Goal: Task Accomplishment & Management: Manage account settings

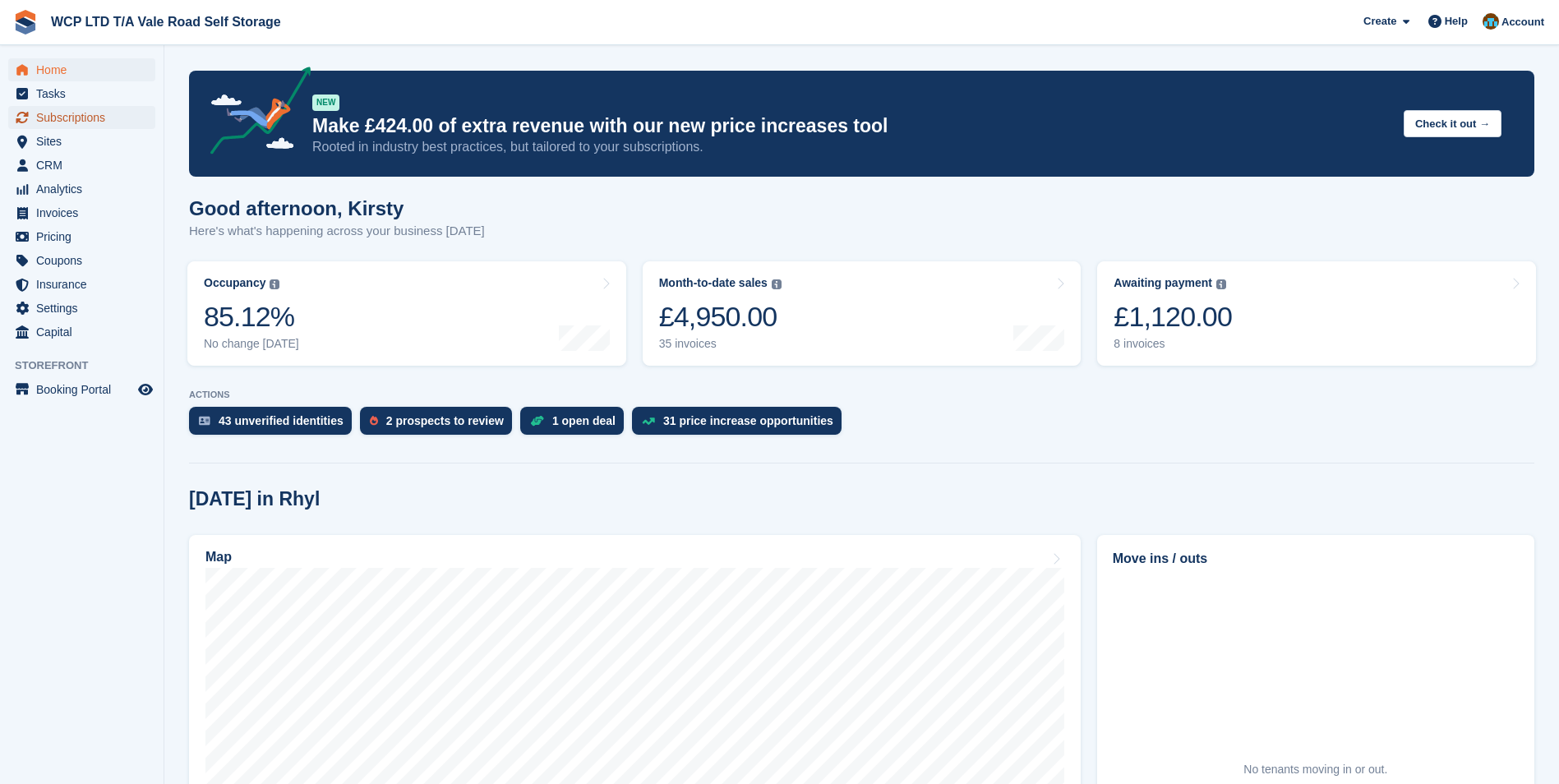
click at [59, 118] on span "Subscriptions" at bounding box center [85, 118] width 99 height 23
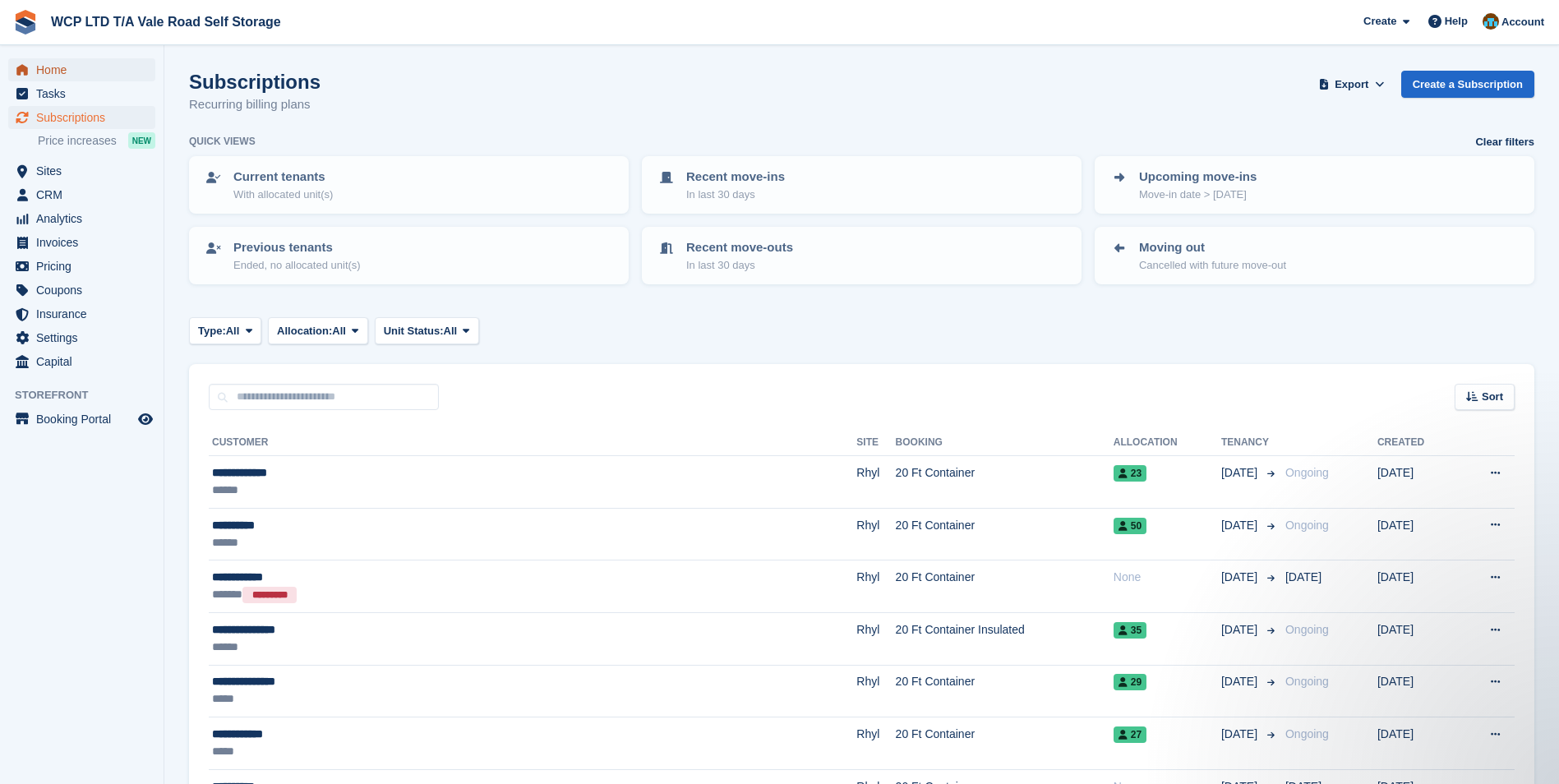
click at [53, 73] on span "Home" at bounding box center [85, 70] width 99 height 23
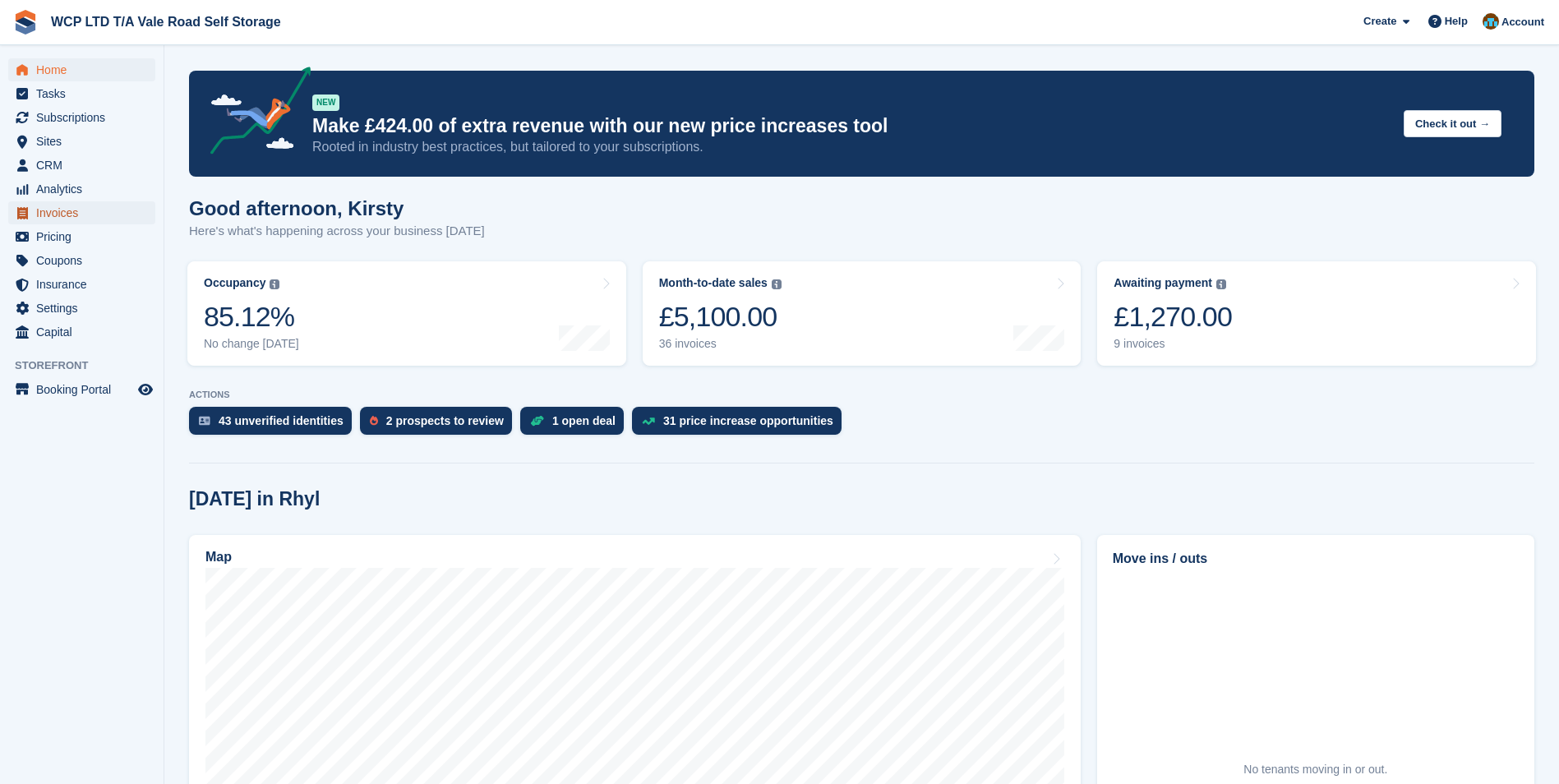
click at [41, 215] on span "Invoices" at bounding box center [85, 213] width 99 height 23
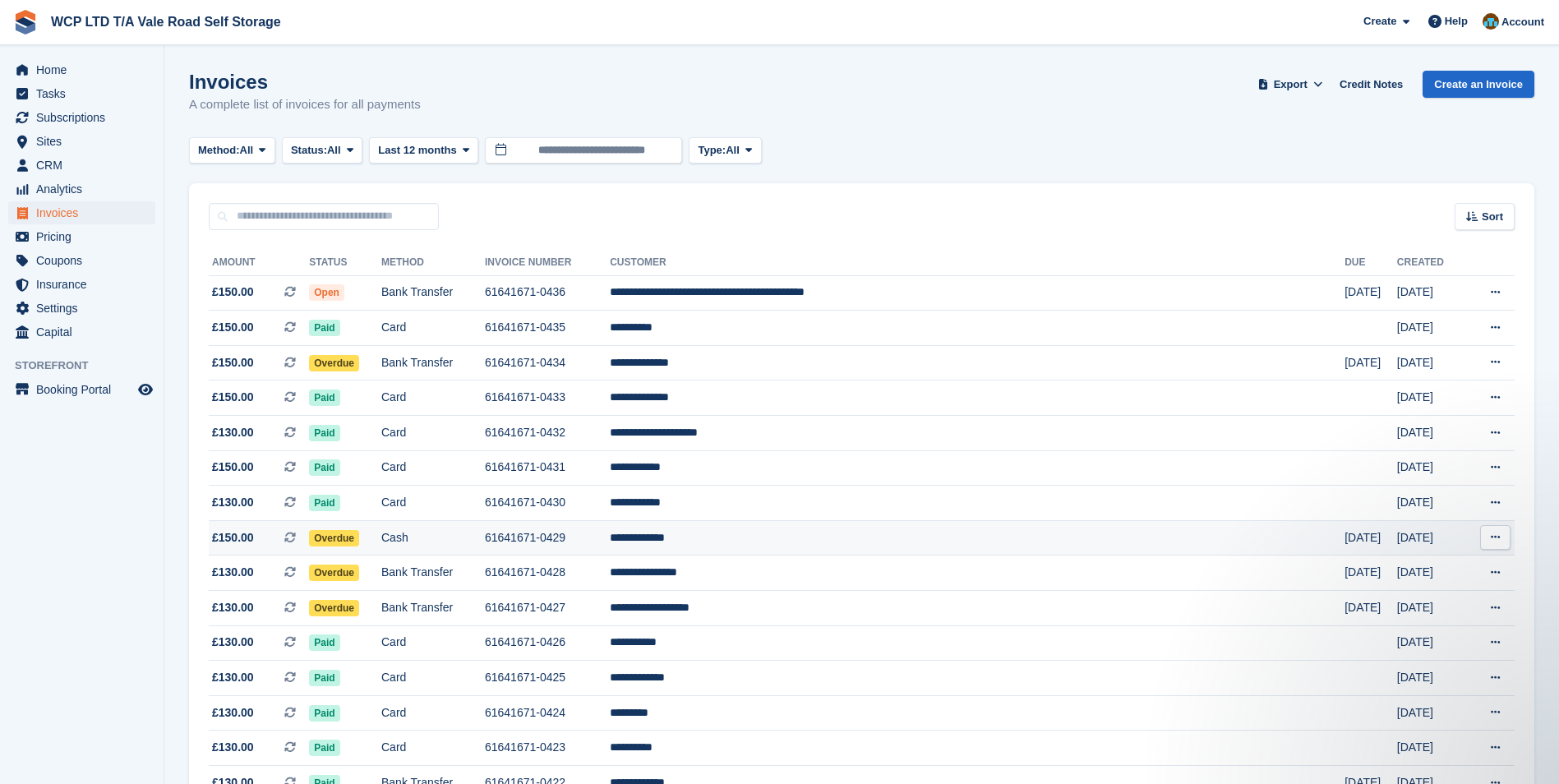
click at [606, 542] on td "61641671-0429" at bounding box center [547, 537] width 125 height 35
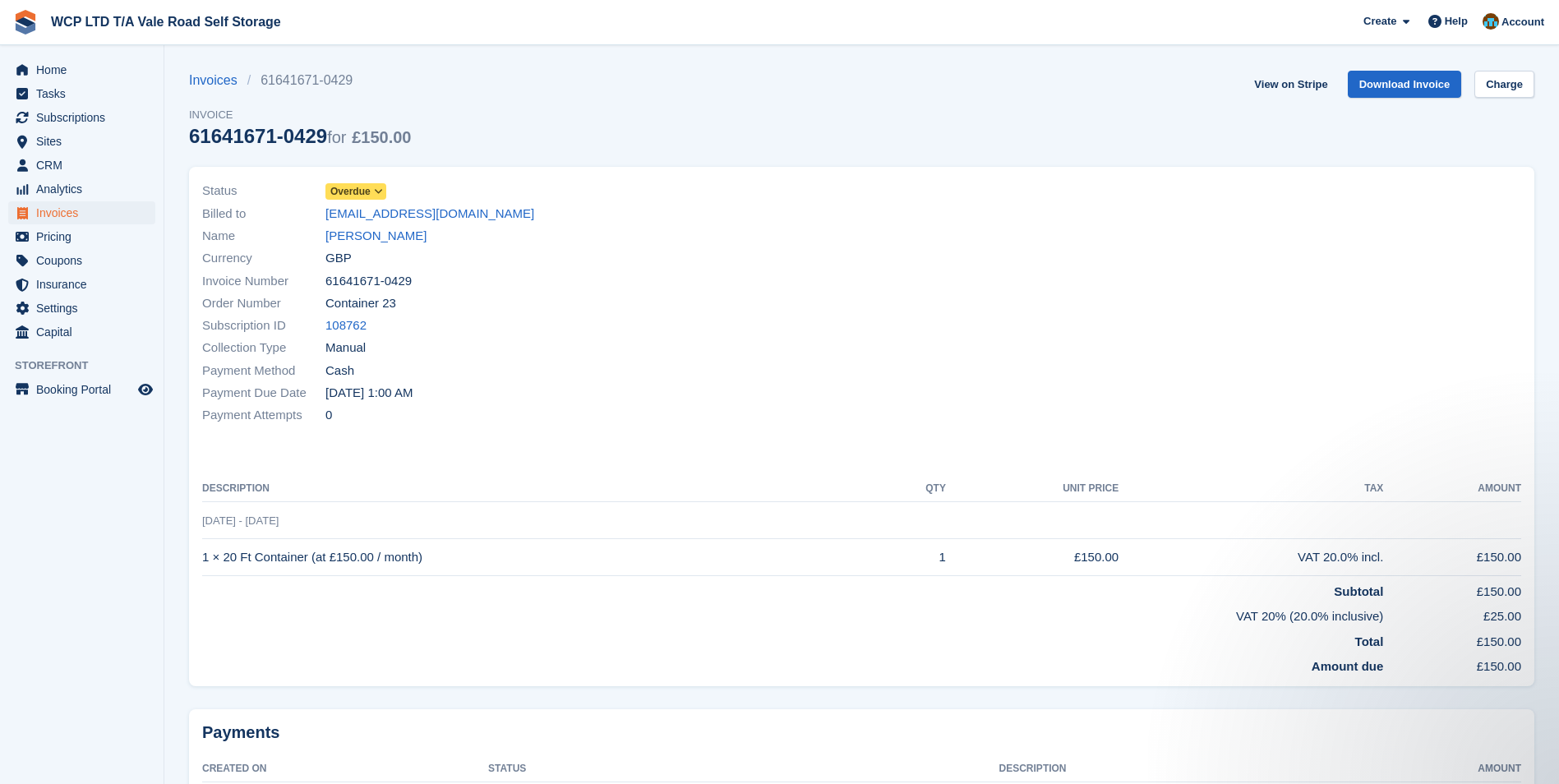
click at [375, 190] on icon at bounding box center [378, 191] width 9 height 10
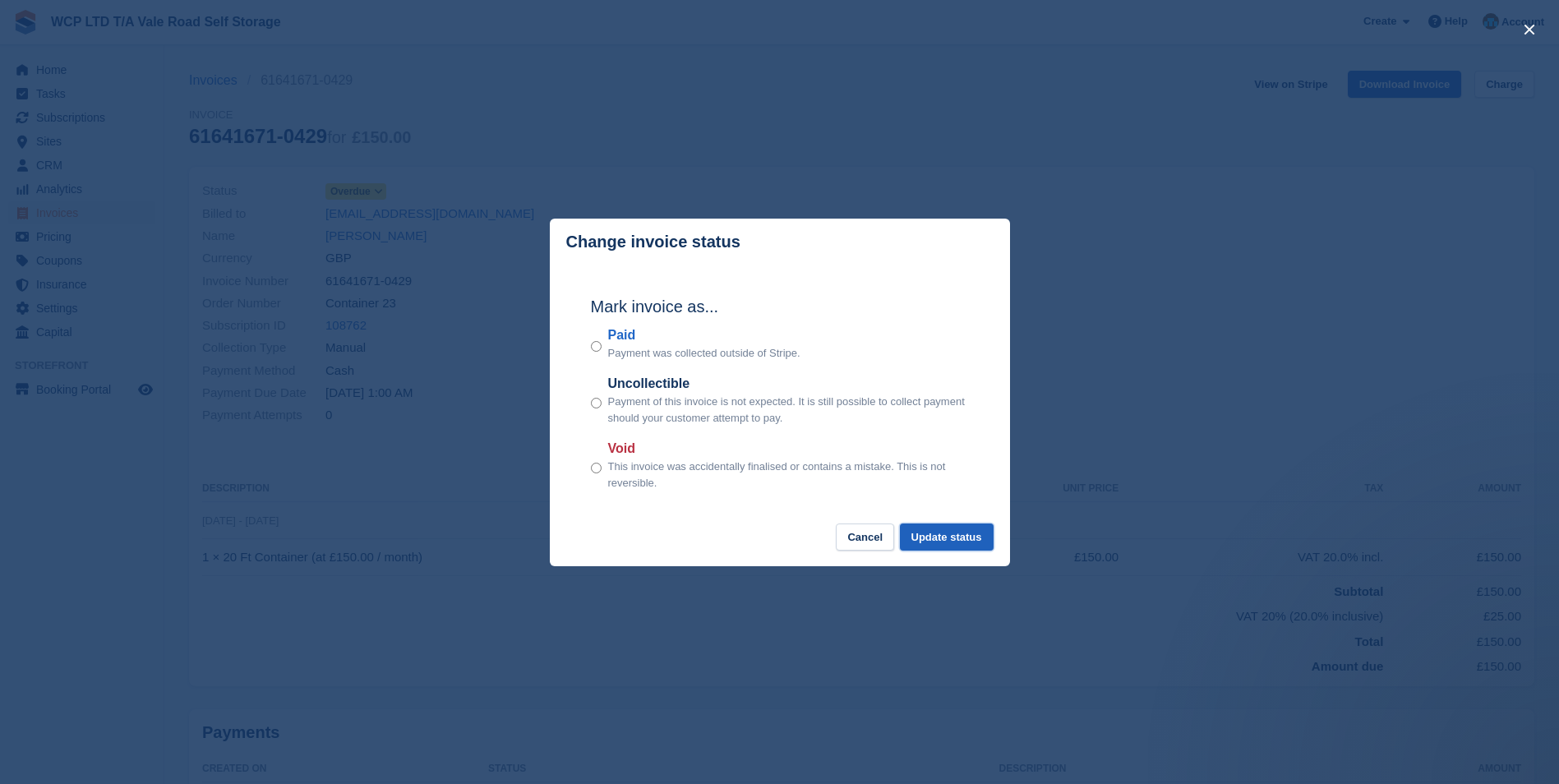
click at [948, 546] on button "Update status" at bounding box center [947, 537] width 93 height 27
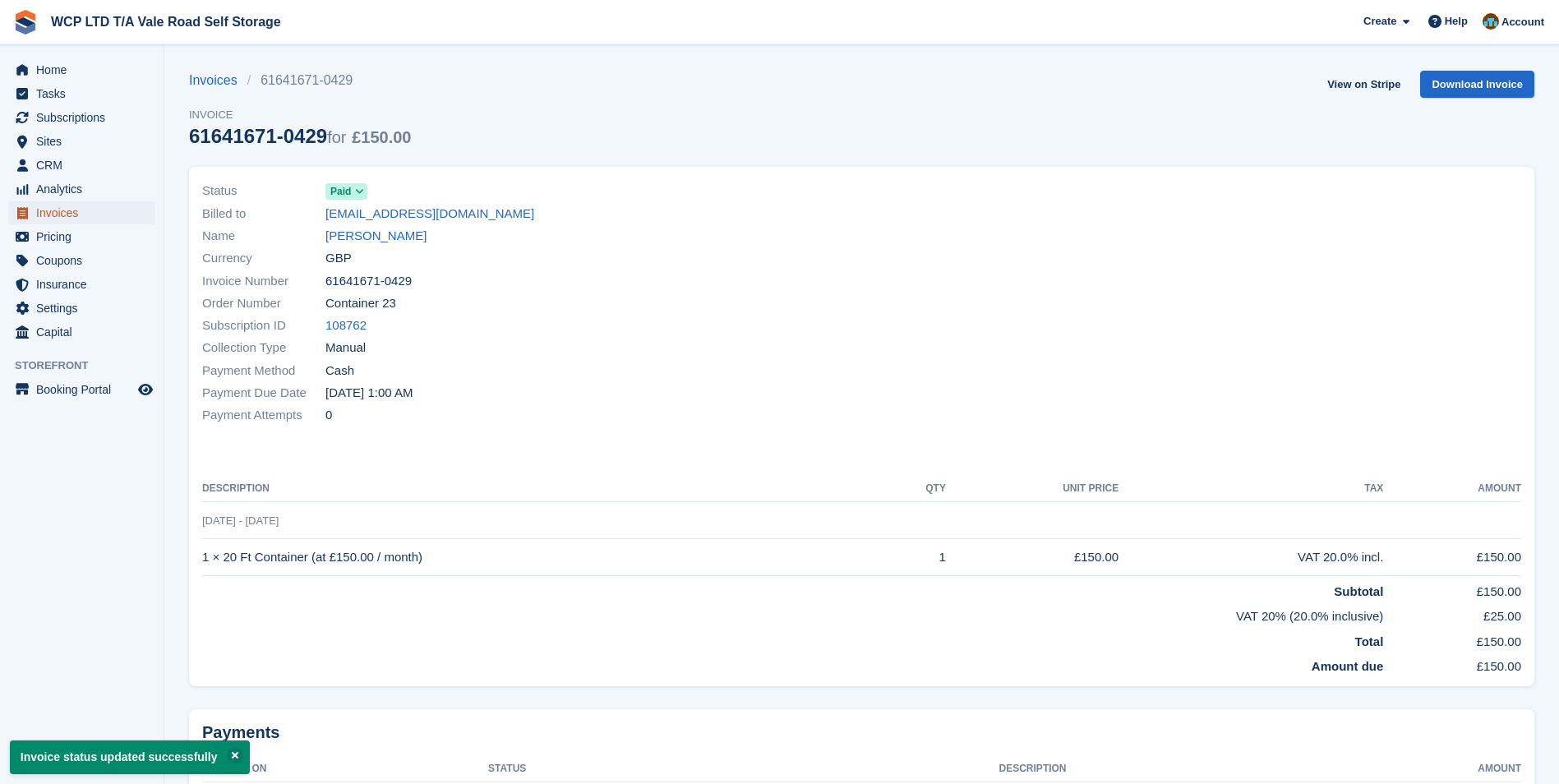
click at [75, 213] on span "Invoices" at bounding box center [85, 213] width 99 height 23
